Goal: Task Accomplishment & Management: Complete application form

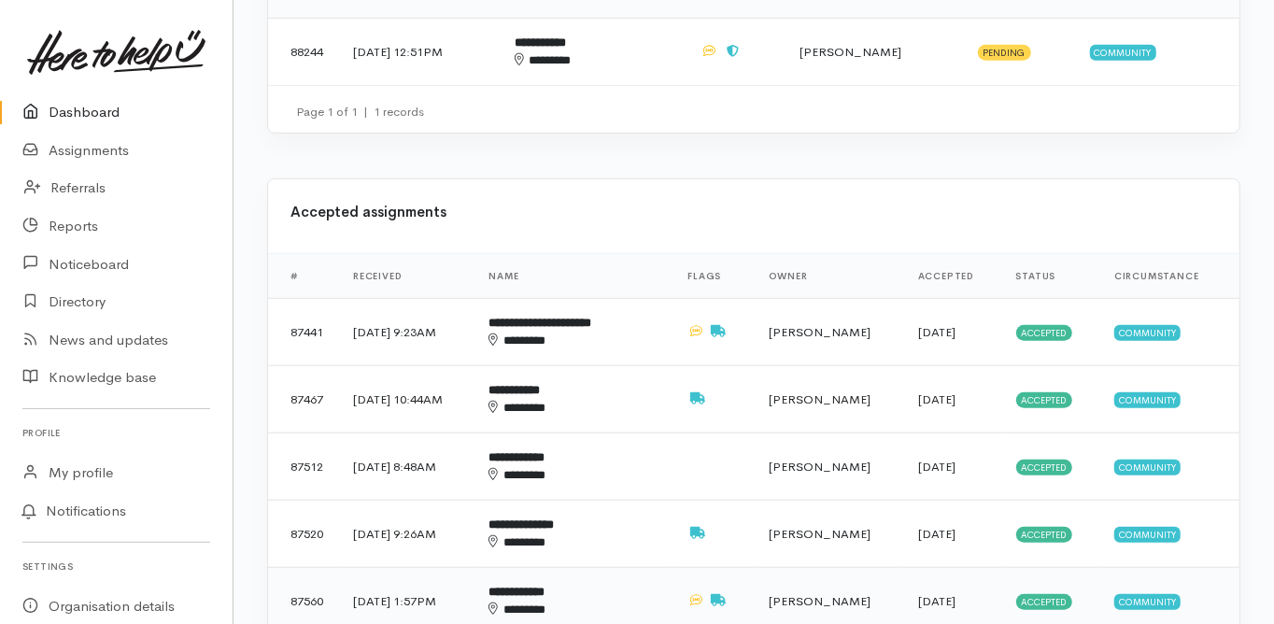
scroll to position [673, 0]
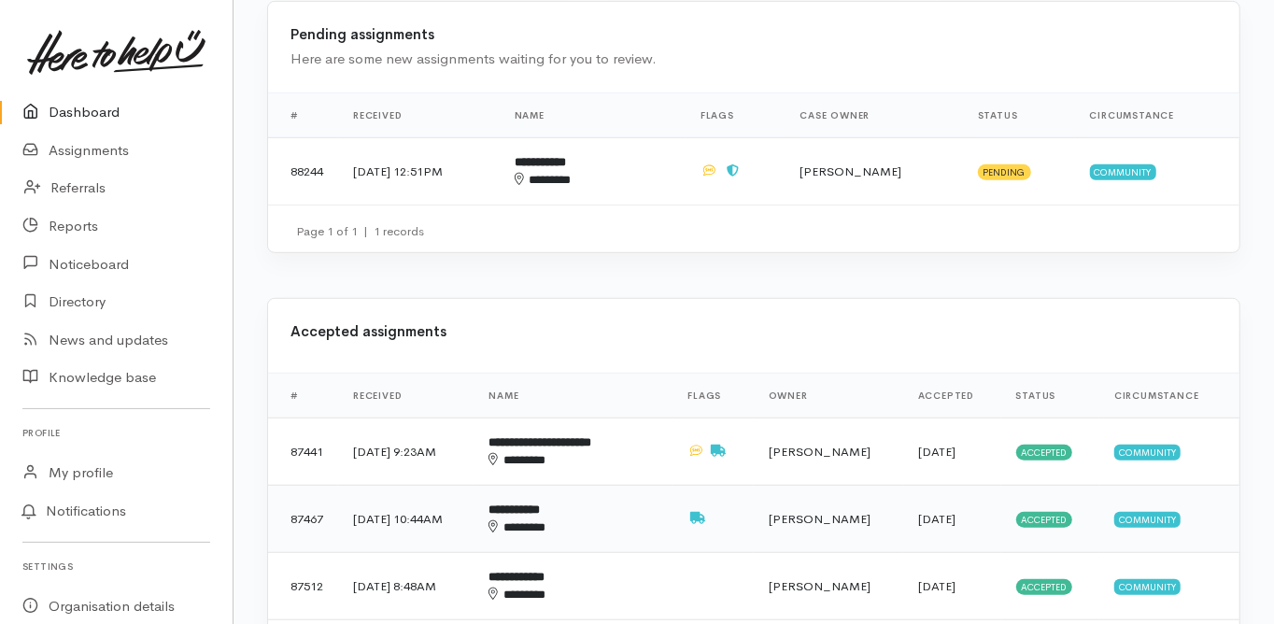
click at [540, 503] on b "**********" at bounding box center [514, 509] width 51 height 12
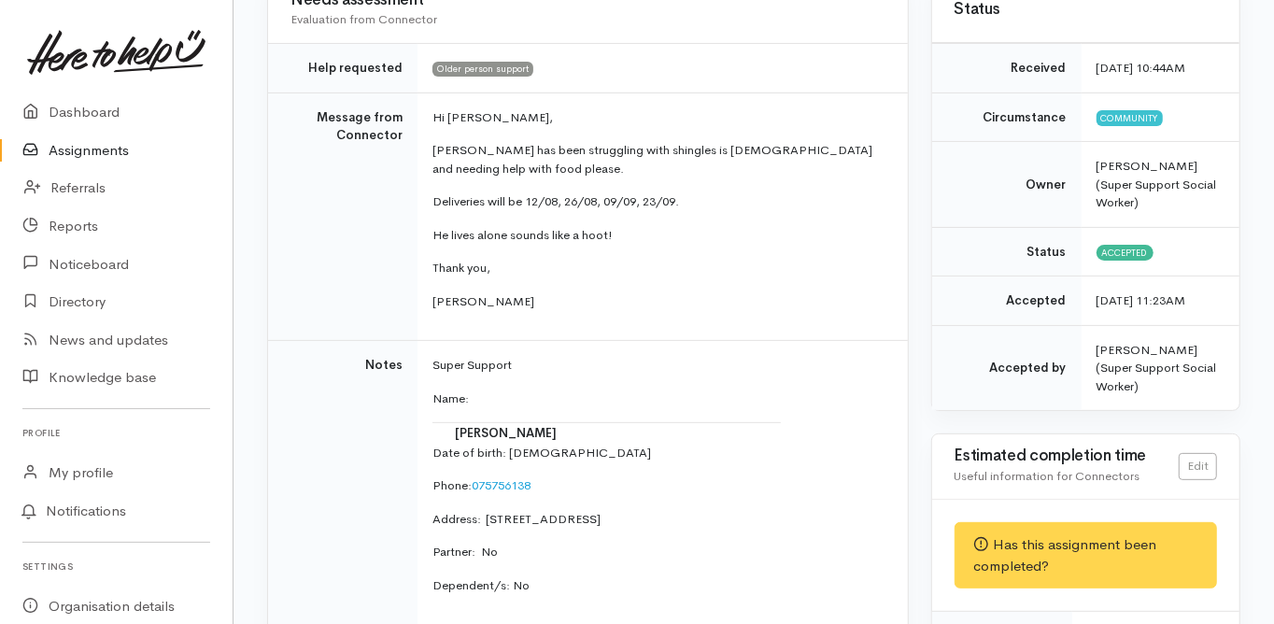
scroll to position [149, 0]
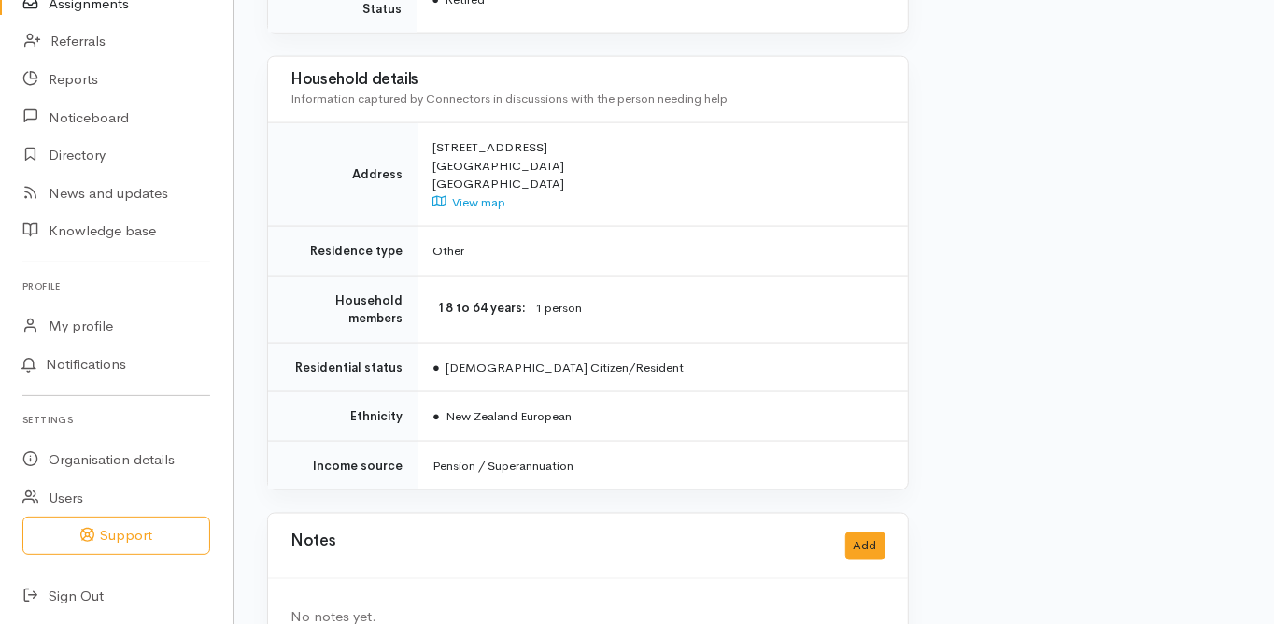
scroll to position [1668, 0]
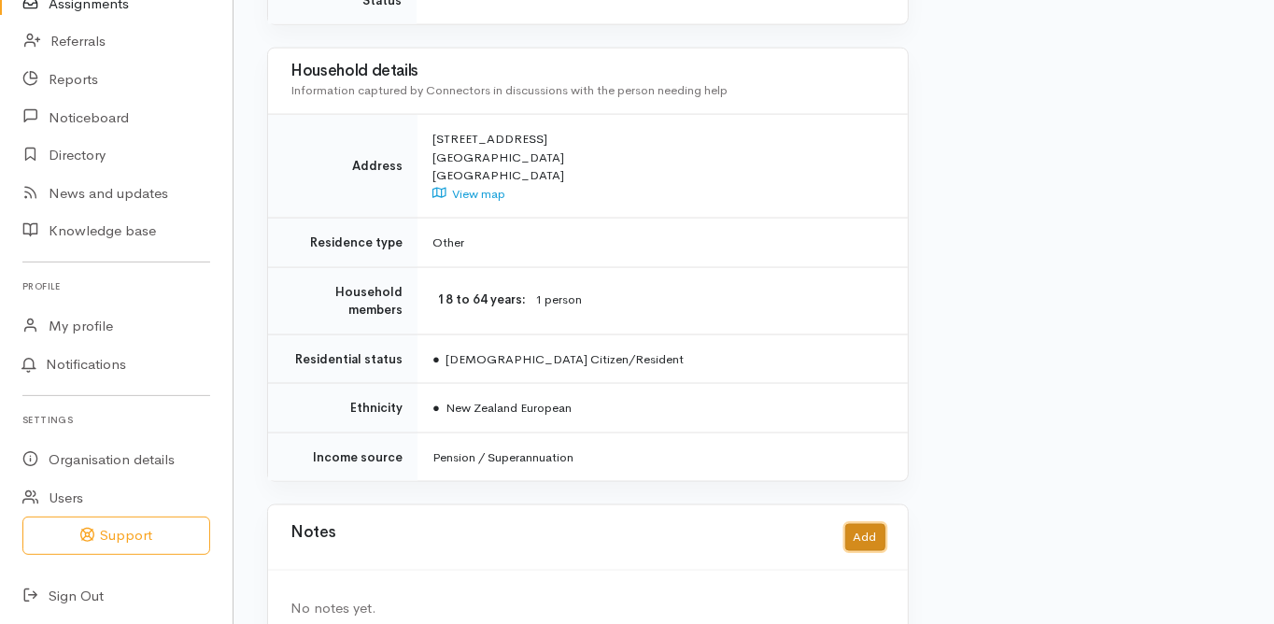
click at [865, 524] on button "Add" at bounding box center [865, 537] width 40 height 27
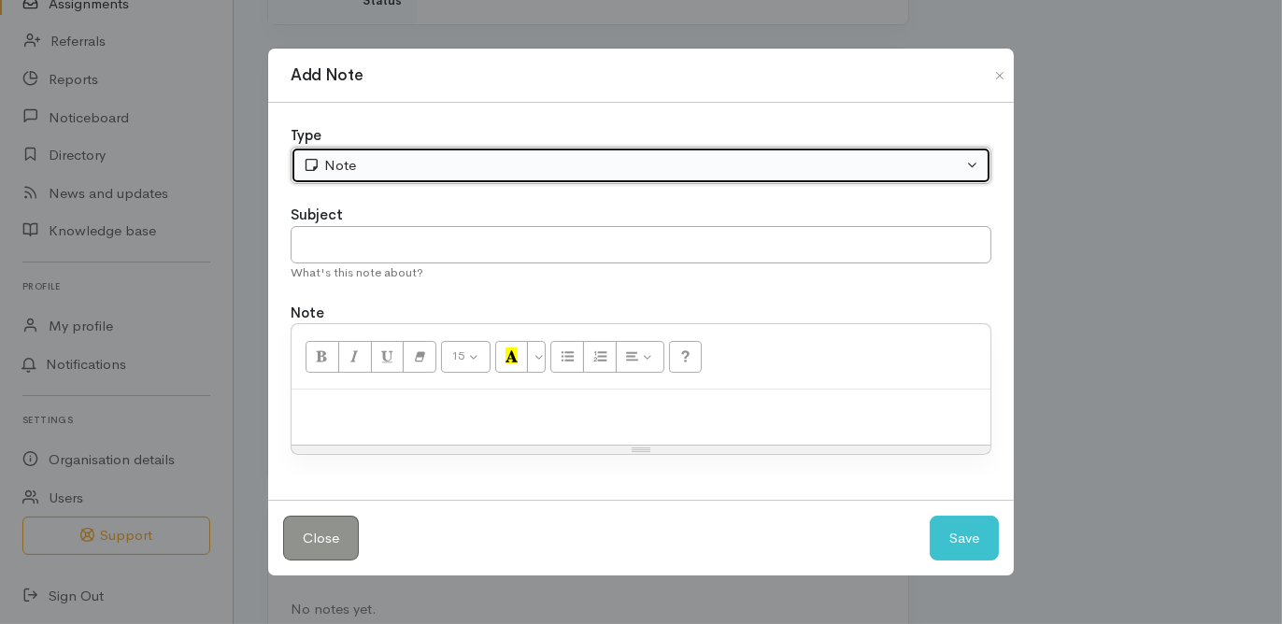
drag, startPoint x: 362, startPoint y: 148, endPoint x: 355, endPoint y: 163, distance: 17.5
click at [361, 148] on button "Note" at bounding box center [640, 166] width 701 height 38
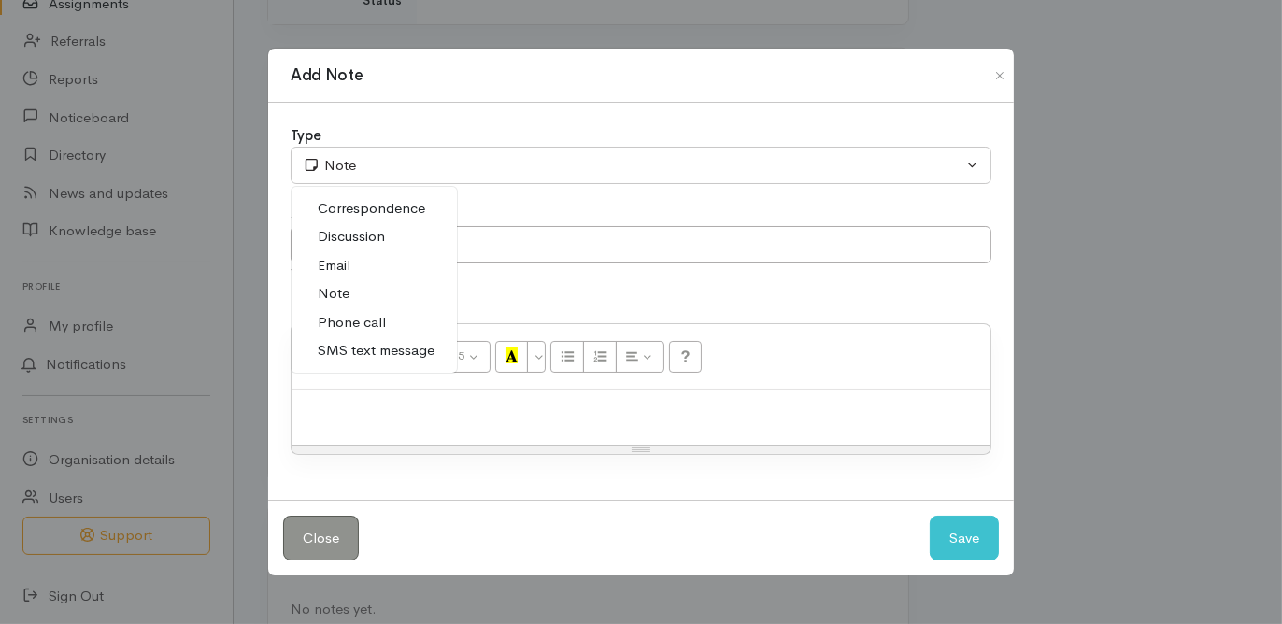
click at [360, 326] on span "Phone call" at bounding box center [352, 322] width 68 height 21
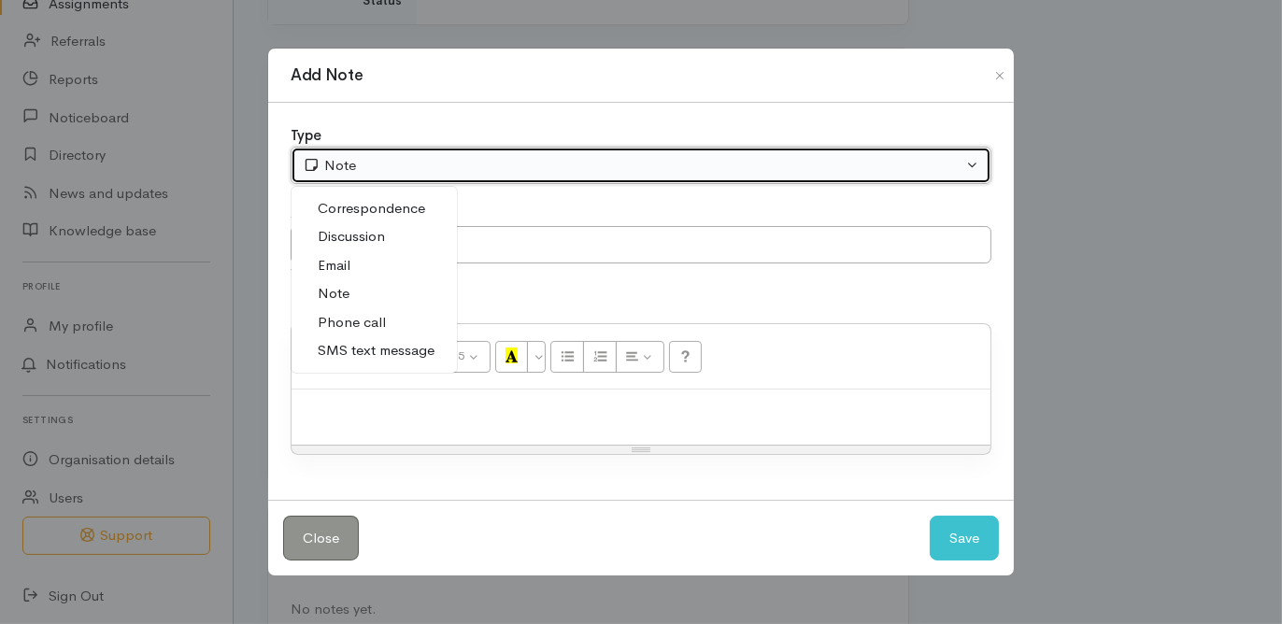
select select "3"
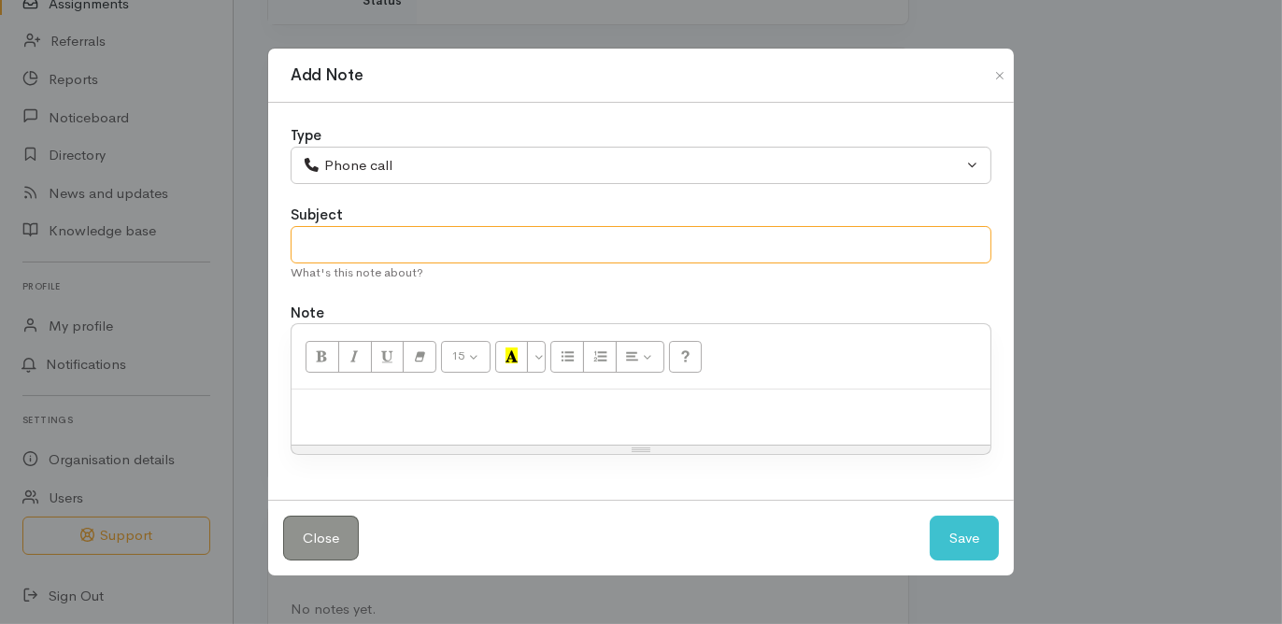
click at [327, 253] on input "text" at bounding box center [640, 245] width 701 height 38
type input "No further support needed"
click at [327, 393] on div at bounding box center [640, 416] width 699 height 55
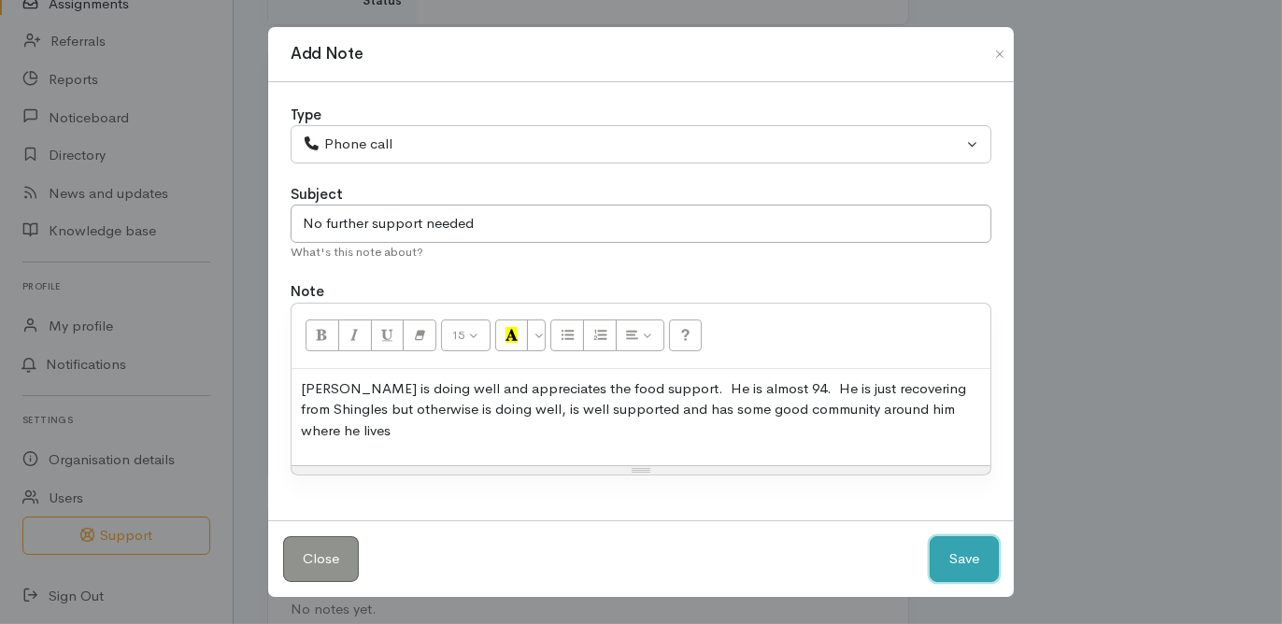
click at [940, 557] on button "Save" at bounding box center [963, 559] width 69 height 46
select select "1"
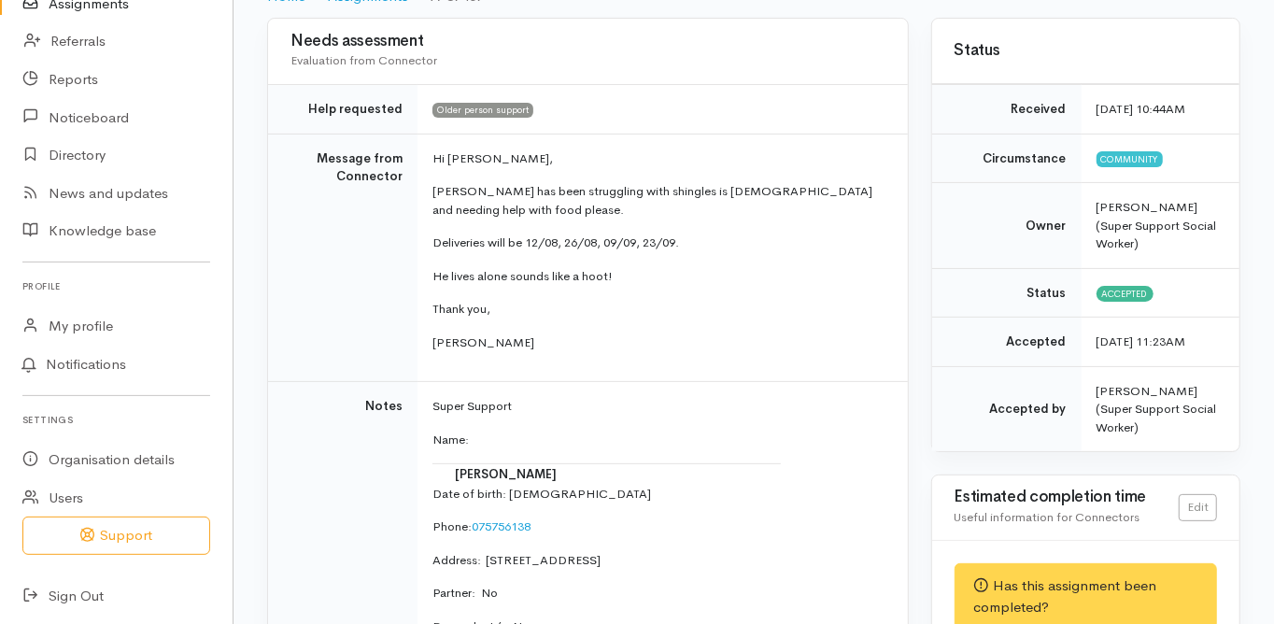
scroll to position [0, 0]
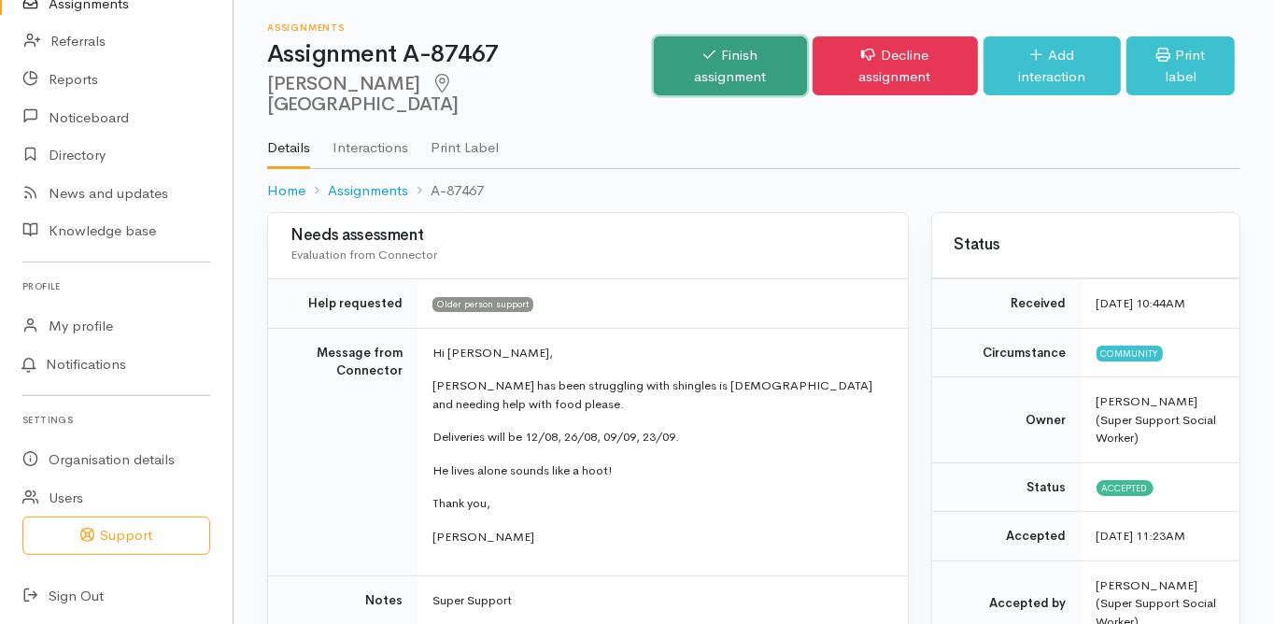
click at [711, 50] on link "Finish assignment" at bounding box center [730, 65] width 152 height 59
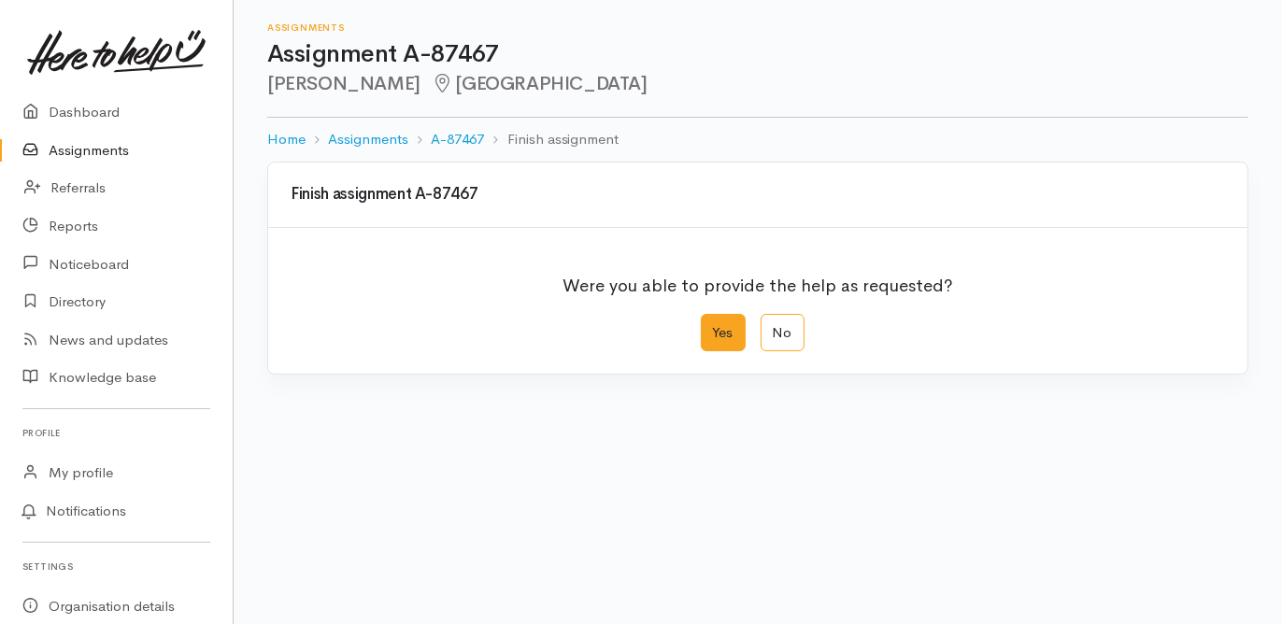
click at [719, 335] on label "Yes" at bounding box center [723, 333] width 45 height 38
click at [713, 326] on input "Yes" at bounding box center [707, 320] width 12 height 12
radio input "true"
click at [365, 459] on div "We delivered the help requested" at bounding box center [745, 460] width 890 height 21
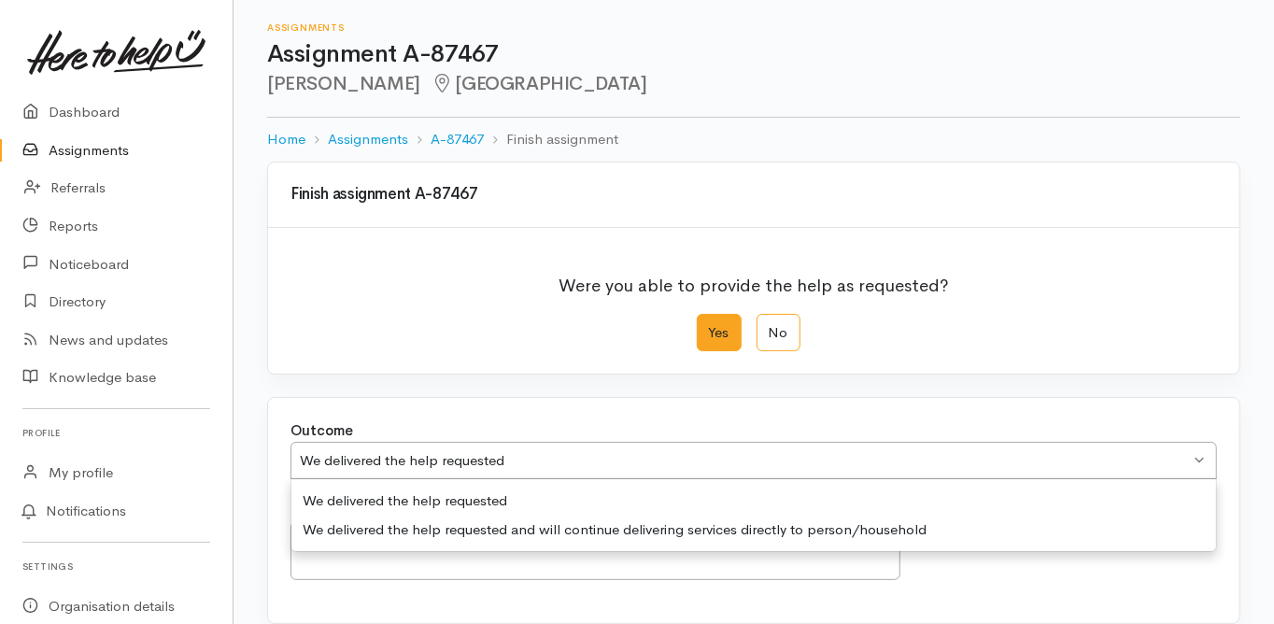
click at [399, 500] on div "Outcome We delivered the help requested We delivered the help requested We deli…" at bounding box center [753, 510] width 971 height 225
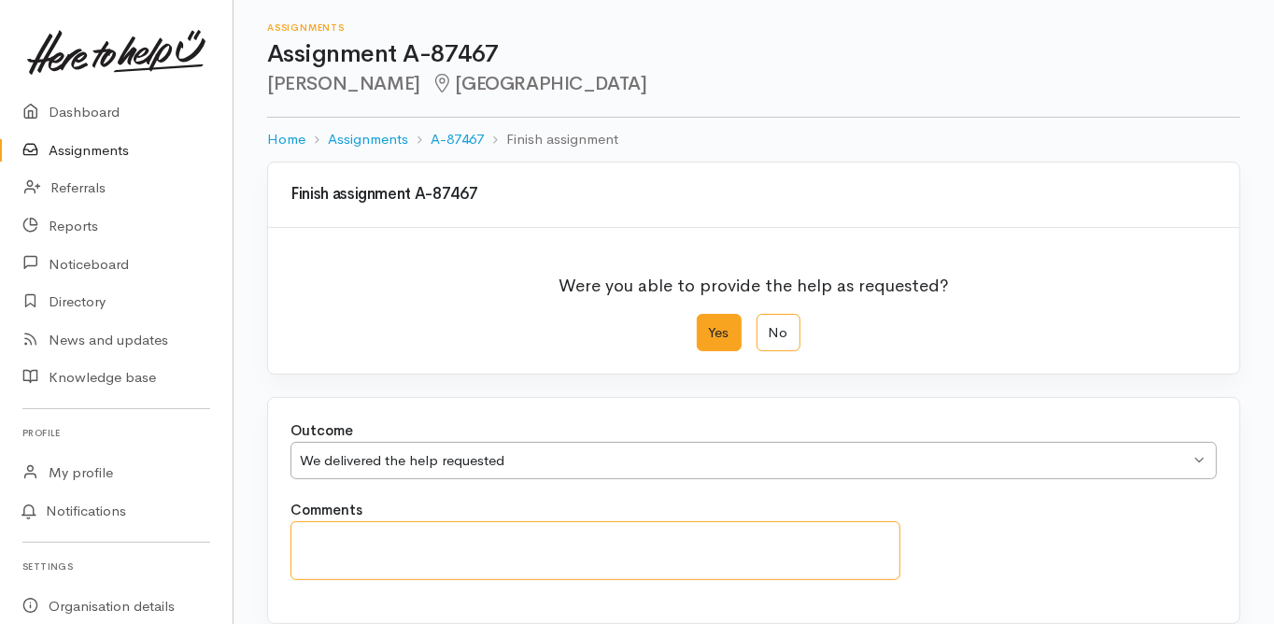
click at [314, 534] on textarea "Comments" at bounding box center [595, 550] width 610 height 59
type textarea "A"
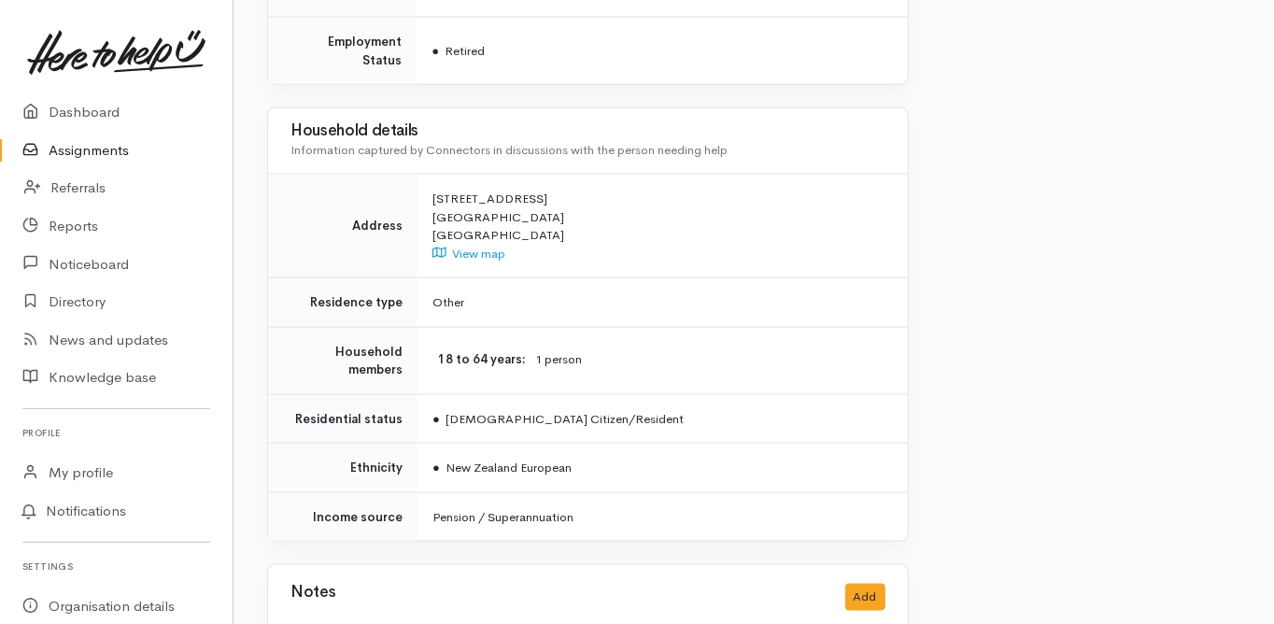
scroll to position [1794, 0]
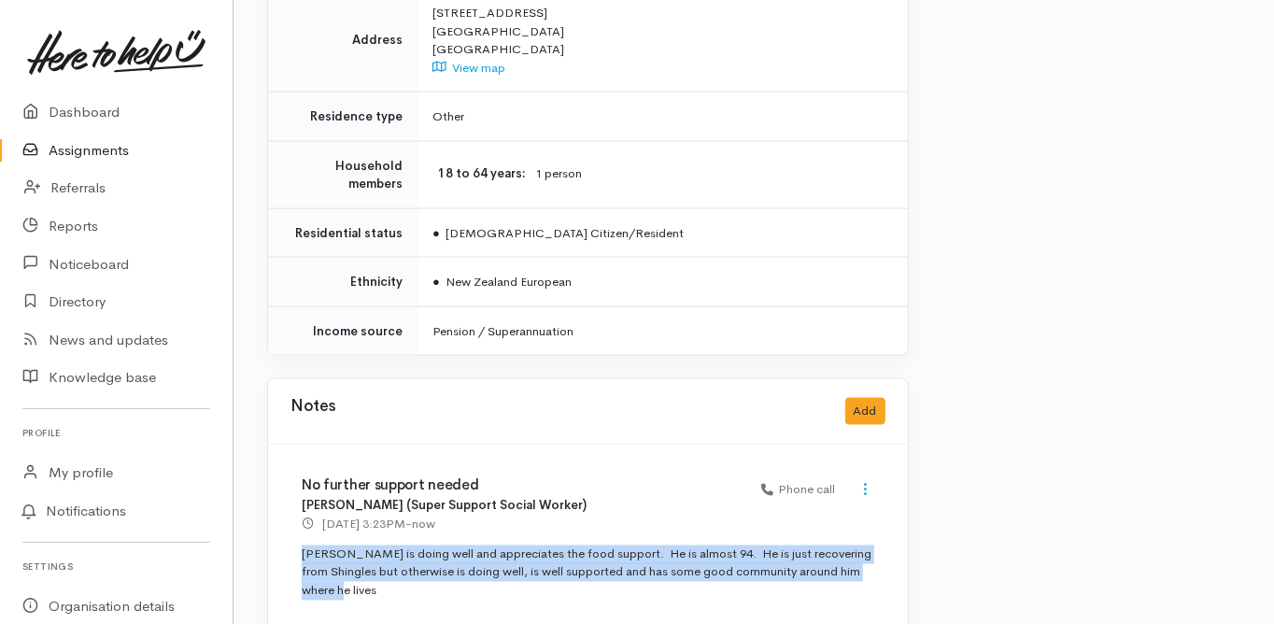
drag, startPoint x: 347, startPoint y: 544, endPoint x: 314, endPoint y: 507, distance: 49.6
click at [287, 507] on div "No further support needed Melissa Laurent (Super Support Social Worker) 1 Sep 2…" at bounding box center [588, 547] width 640 height 204
copy p "Andrew is doing well and appreciates the food support. He is almost 94. He is j…"
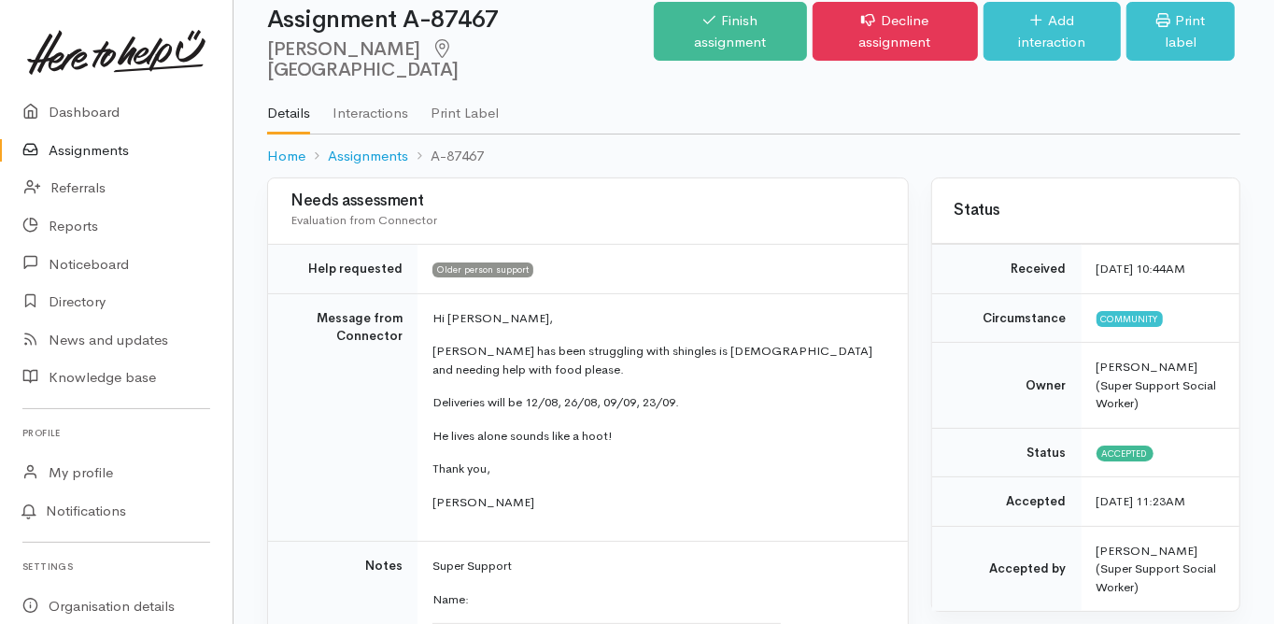
scroll to position [0, 0]
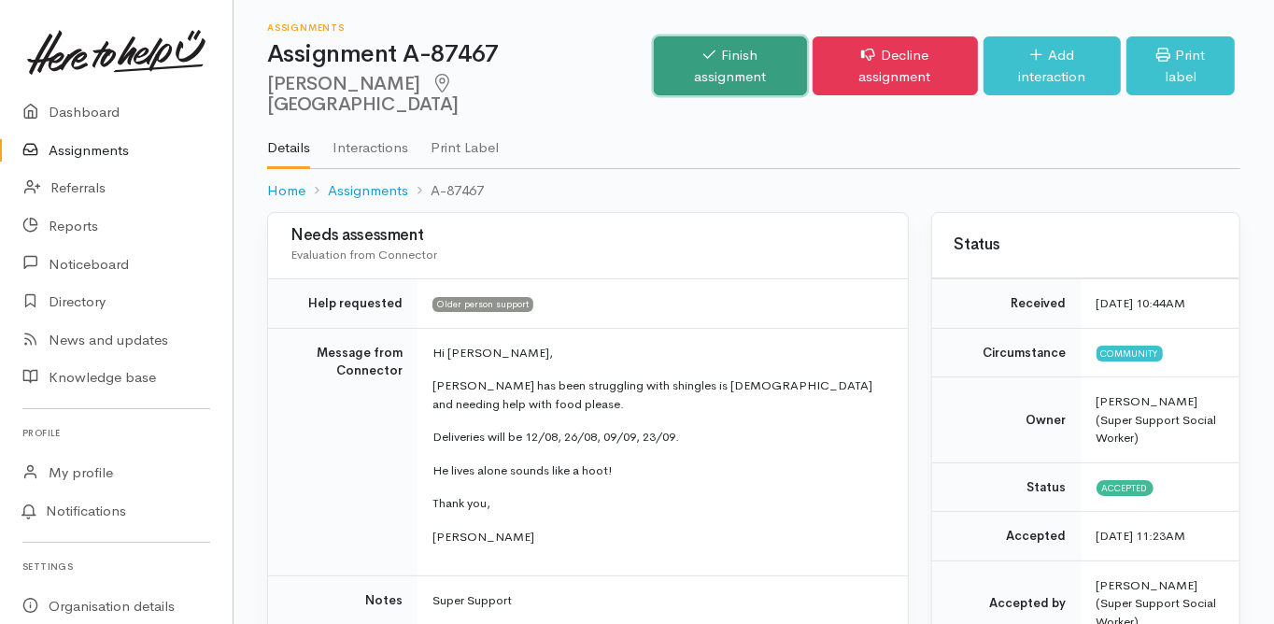
click at [694, 68] on link "Finish assignment" at bounding box center [730, 65] width 152 height 59
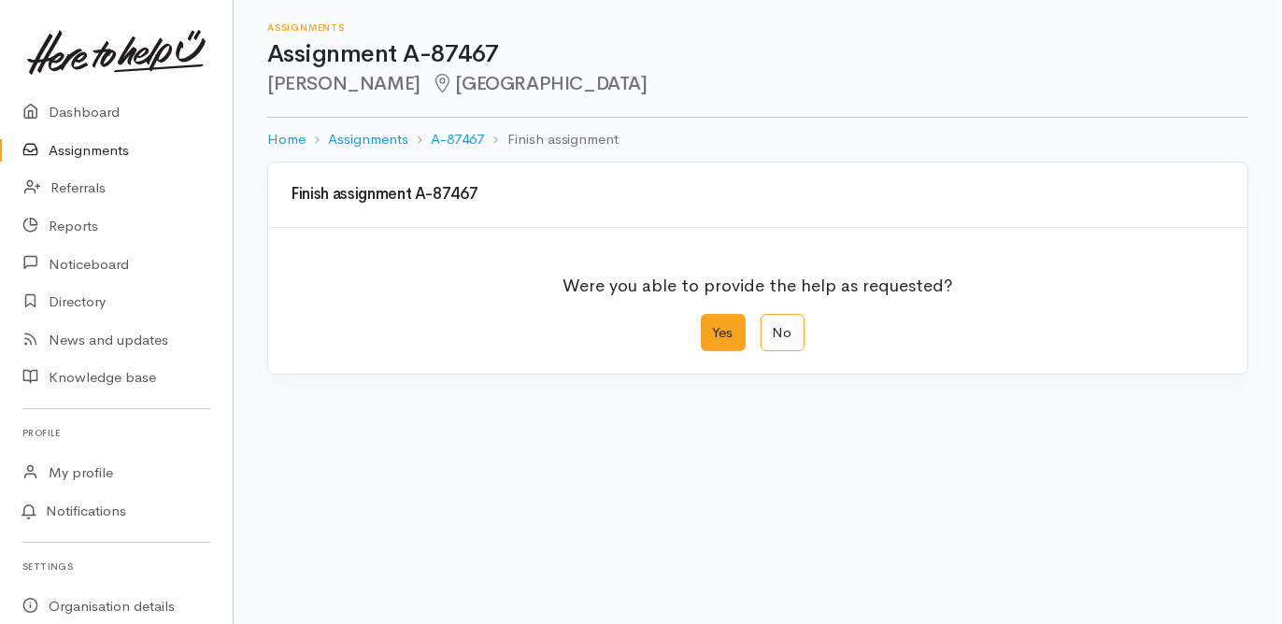
click at [729, 345] on label "Yes" at bounding box center [723, 333] width 45 height 38
click at [713, 326] on input "Yes" at bounding box center [707, 320] width 12 height 12
radio input "true"
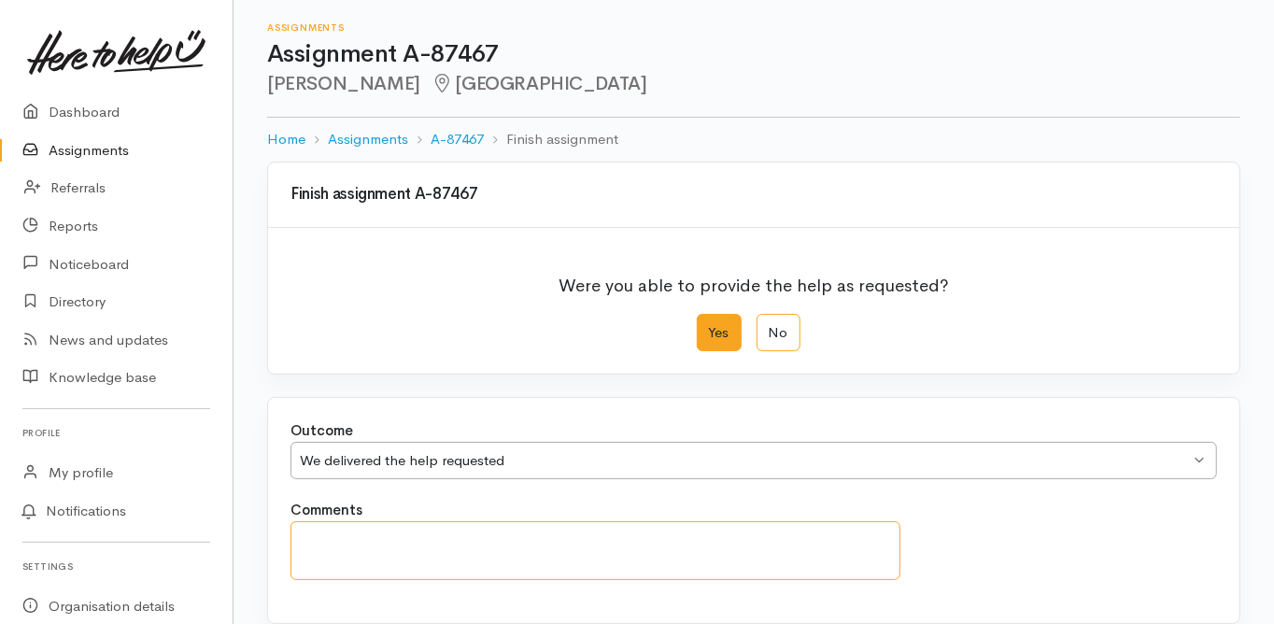
paste textarea "[PERSON_NAME] is doing well and appreciates the food support. He is almost 94. …"
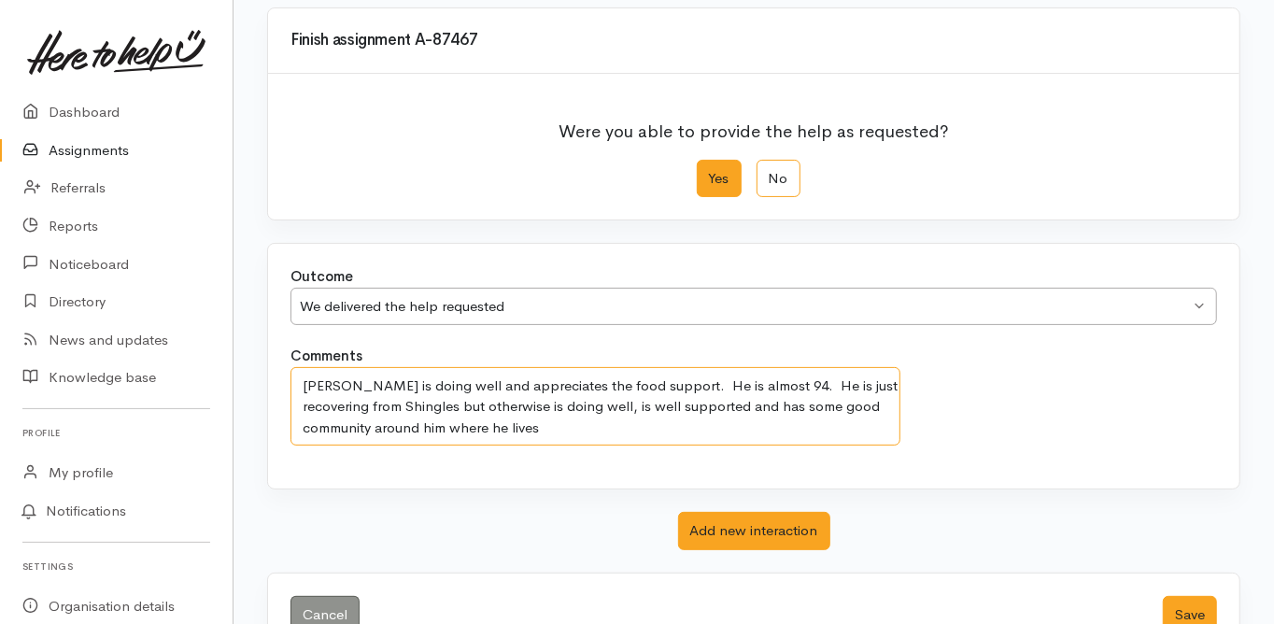
scroll to position [205, 0]
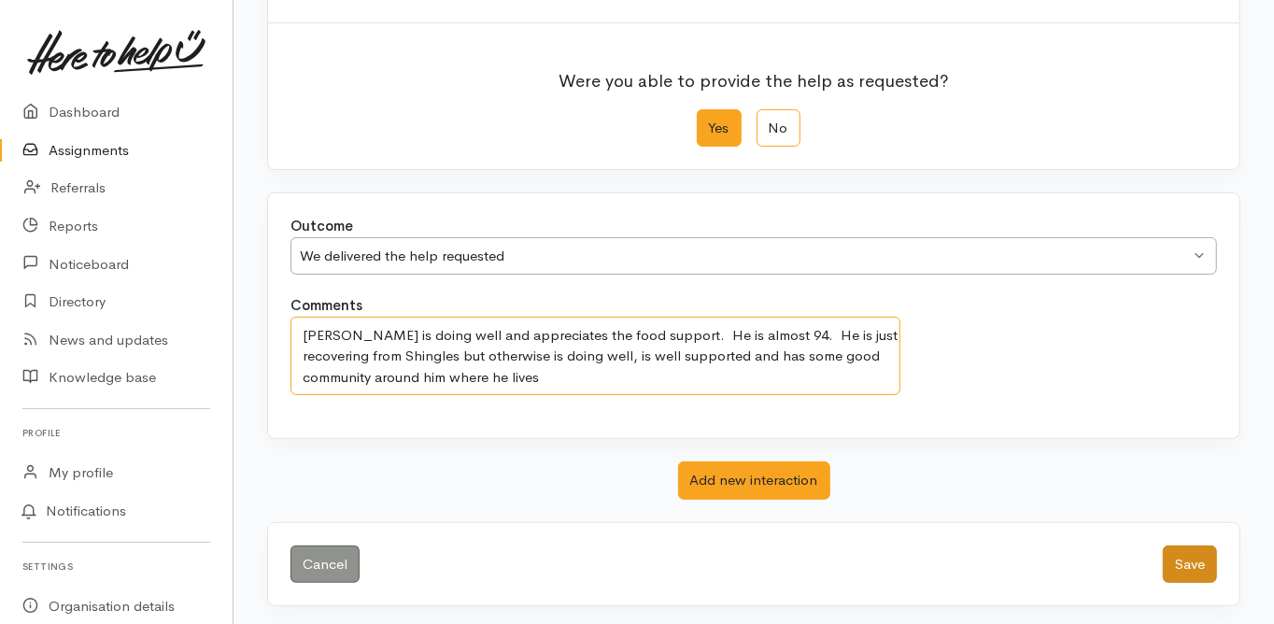
type textarea "[PERSON_NAME] is doing well and appreciates the food support. He is almost 94. …"
click at [1196, 558] on button "Save" at bounding box center [1190, 564] width 54 height 38
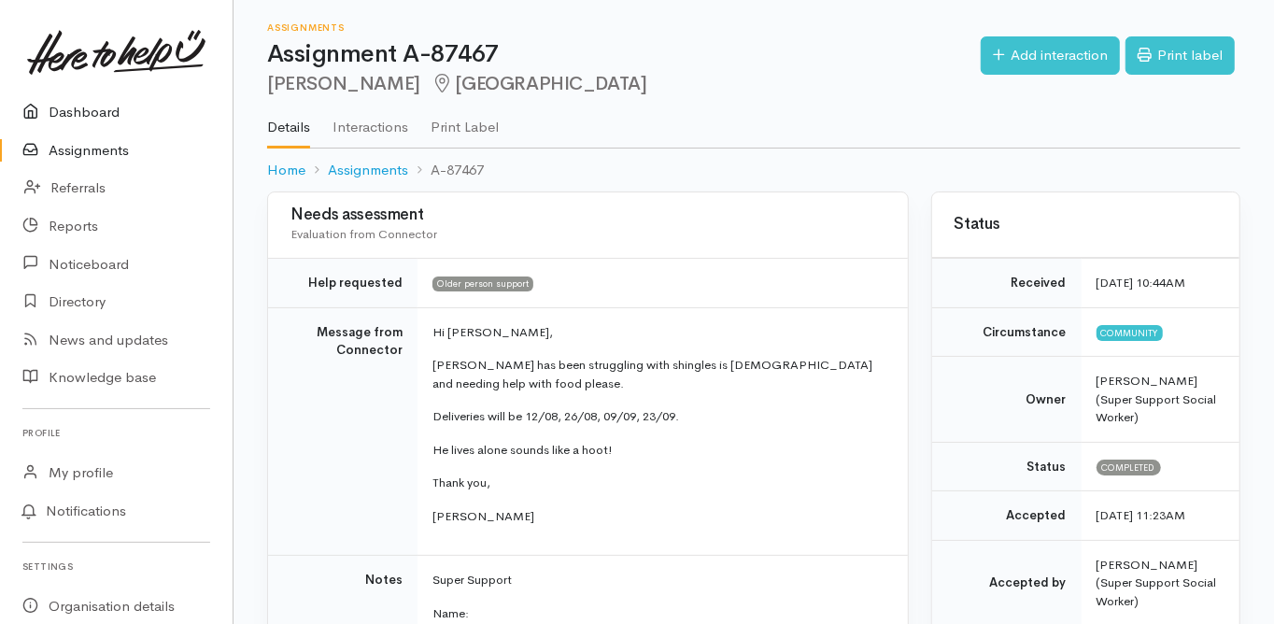
click at [93, 115] on link "Dashboard" at bounding box center [116, 112] width 233 height 38
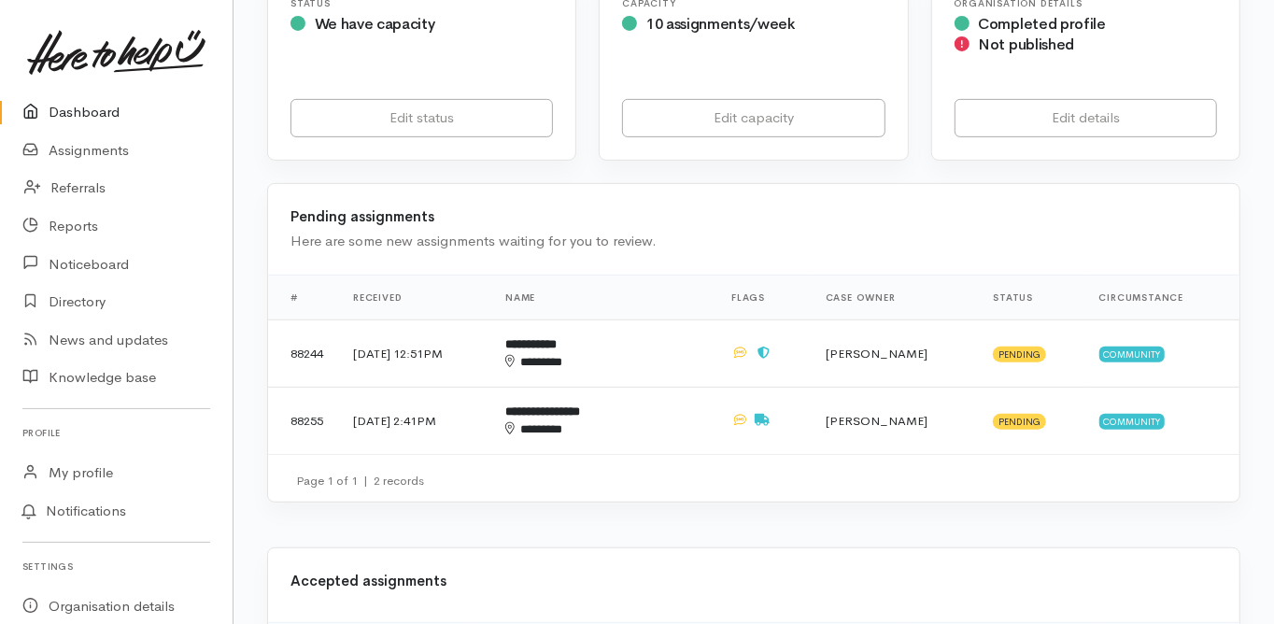
scroll to position [523, 0]
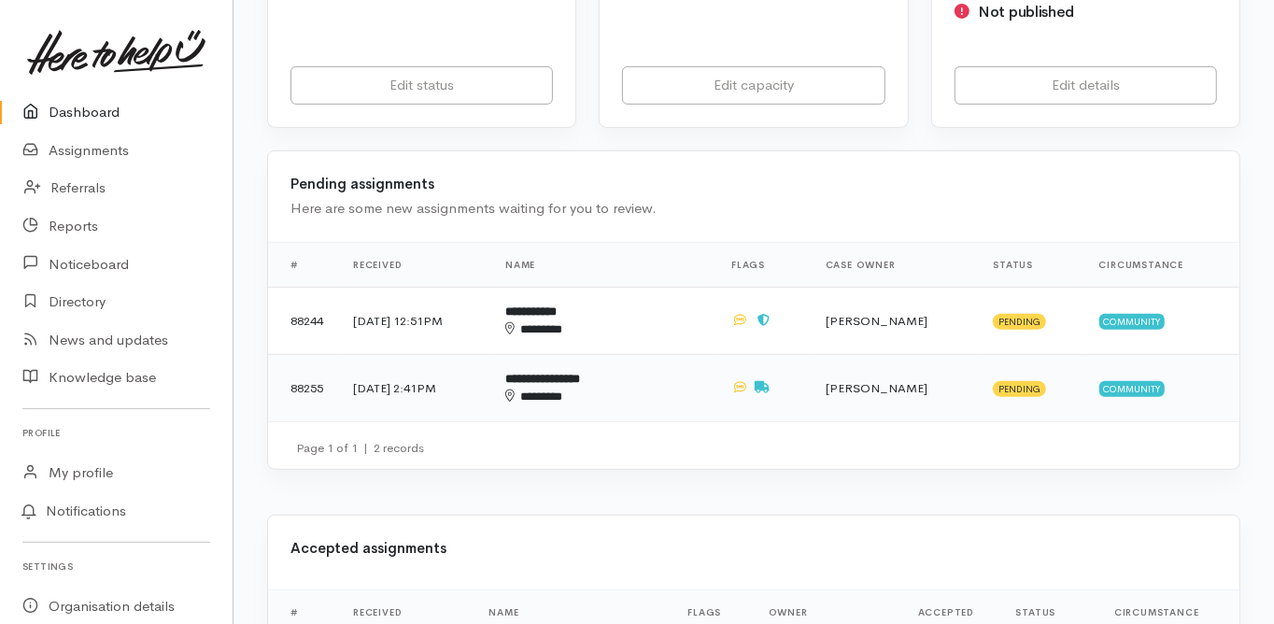
click at [580, 373] on b "**********" at bounding box center [542, 379] width 75 height 12
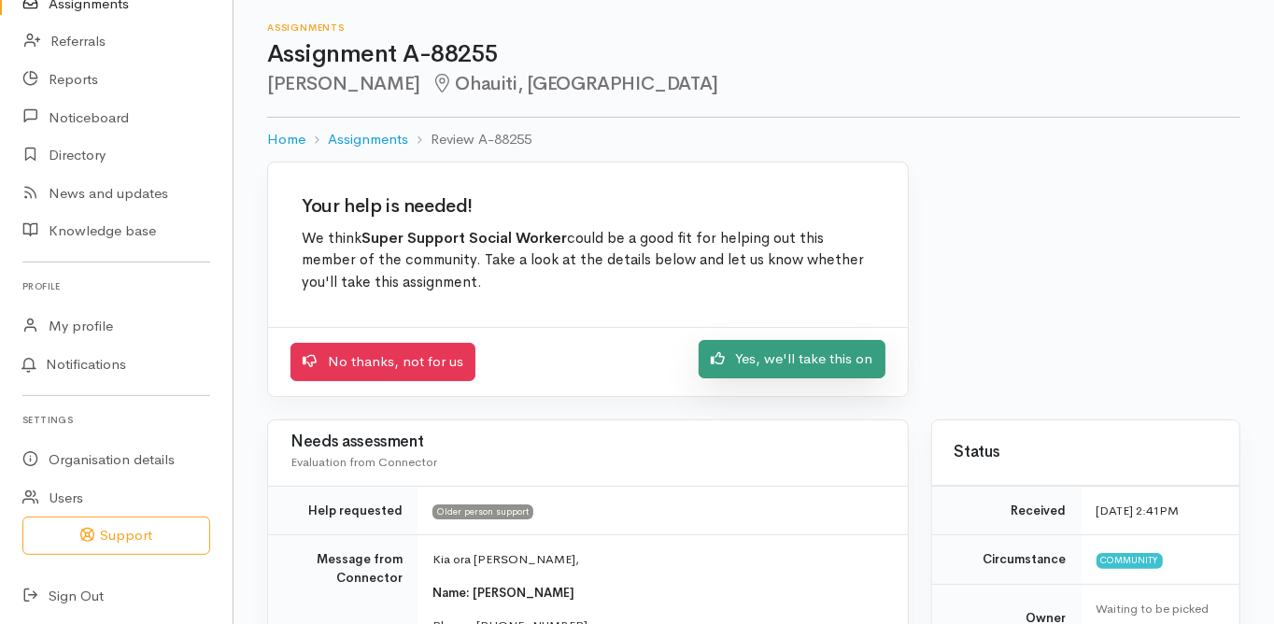
click at [784, 359] on link "Yes, we'll take this on" at bounding box center [792, 359] width 187 height 38
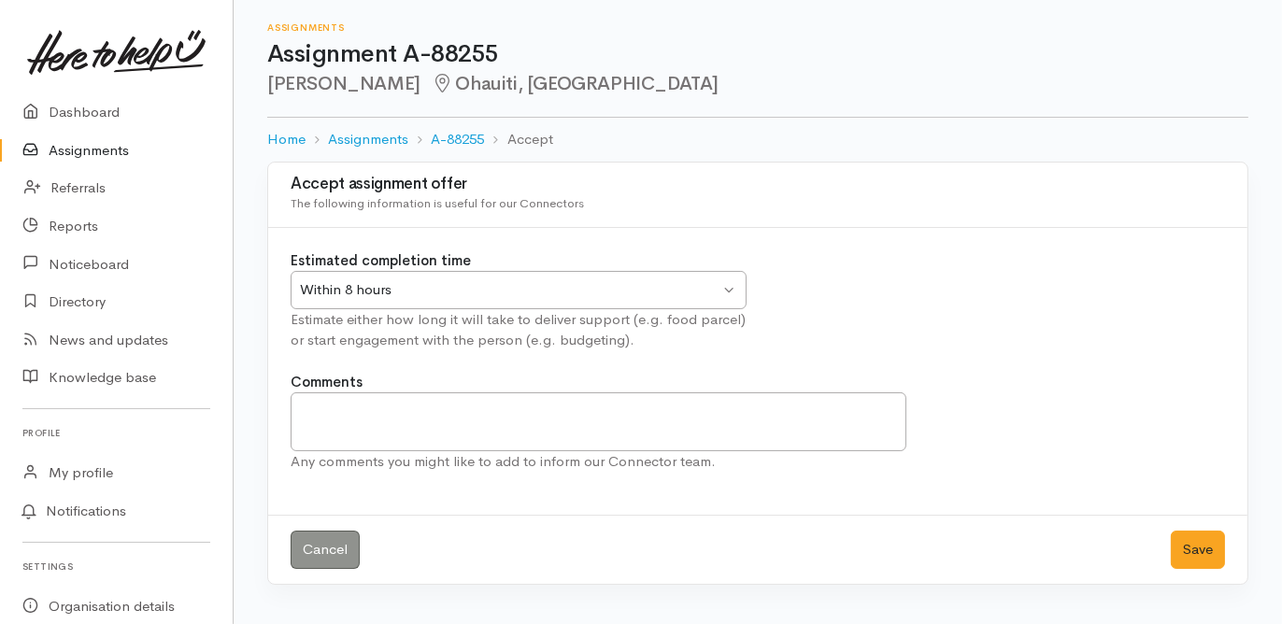
click at [375, 295] on div "Within 8 hours" at bounding box center [509, 289] width 419 height 21
click at [1193, 542] on button "Save" at bounding box center [1197, 550] width 54 height 38
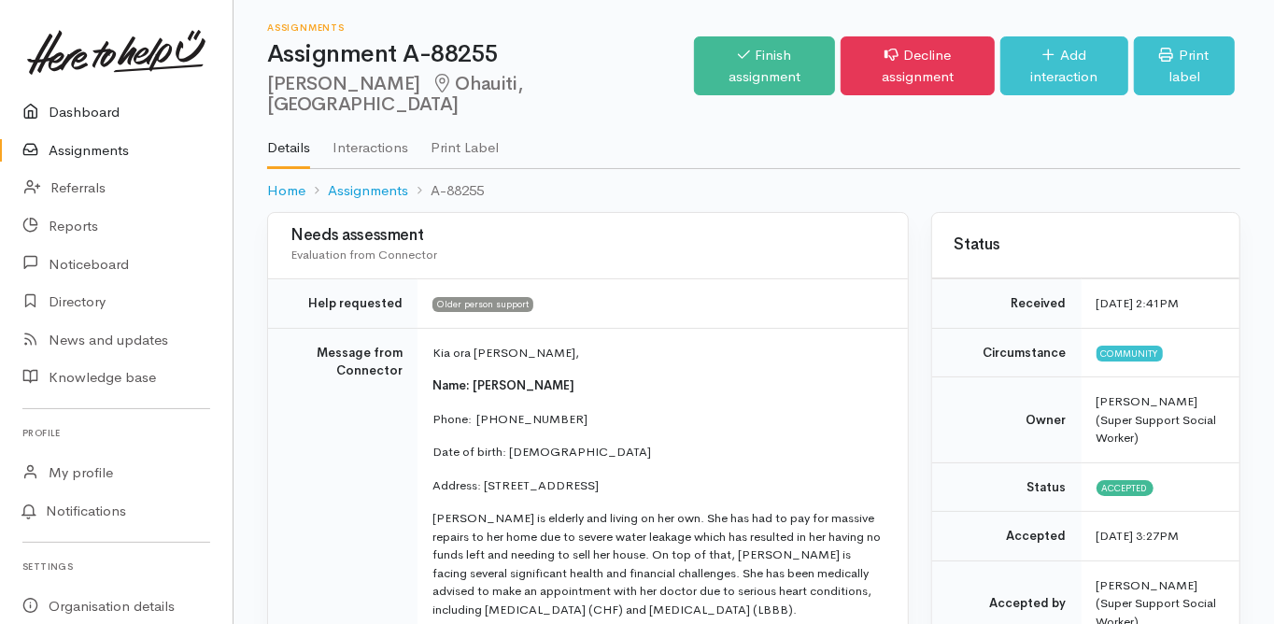
click at [95, 111] on link "Dashboard" at bounding box center [116, 112] width 233 height 38
